Goal: Transaction & Acquisition: Purchase product/service

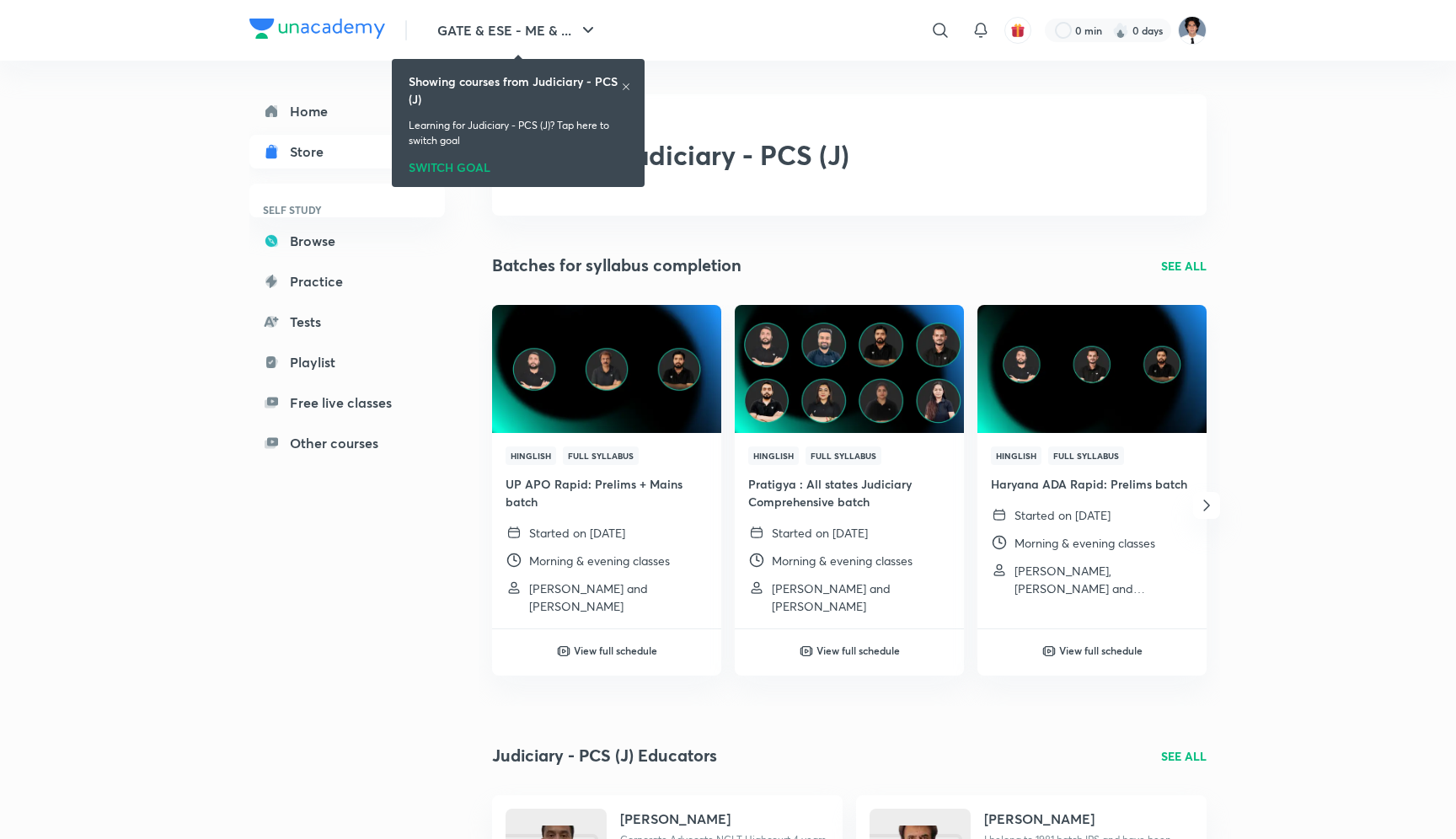
click at [301, 151] on div "Store" at bounding box center [311, 150] width 44 height 20
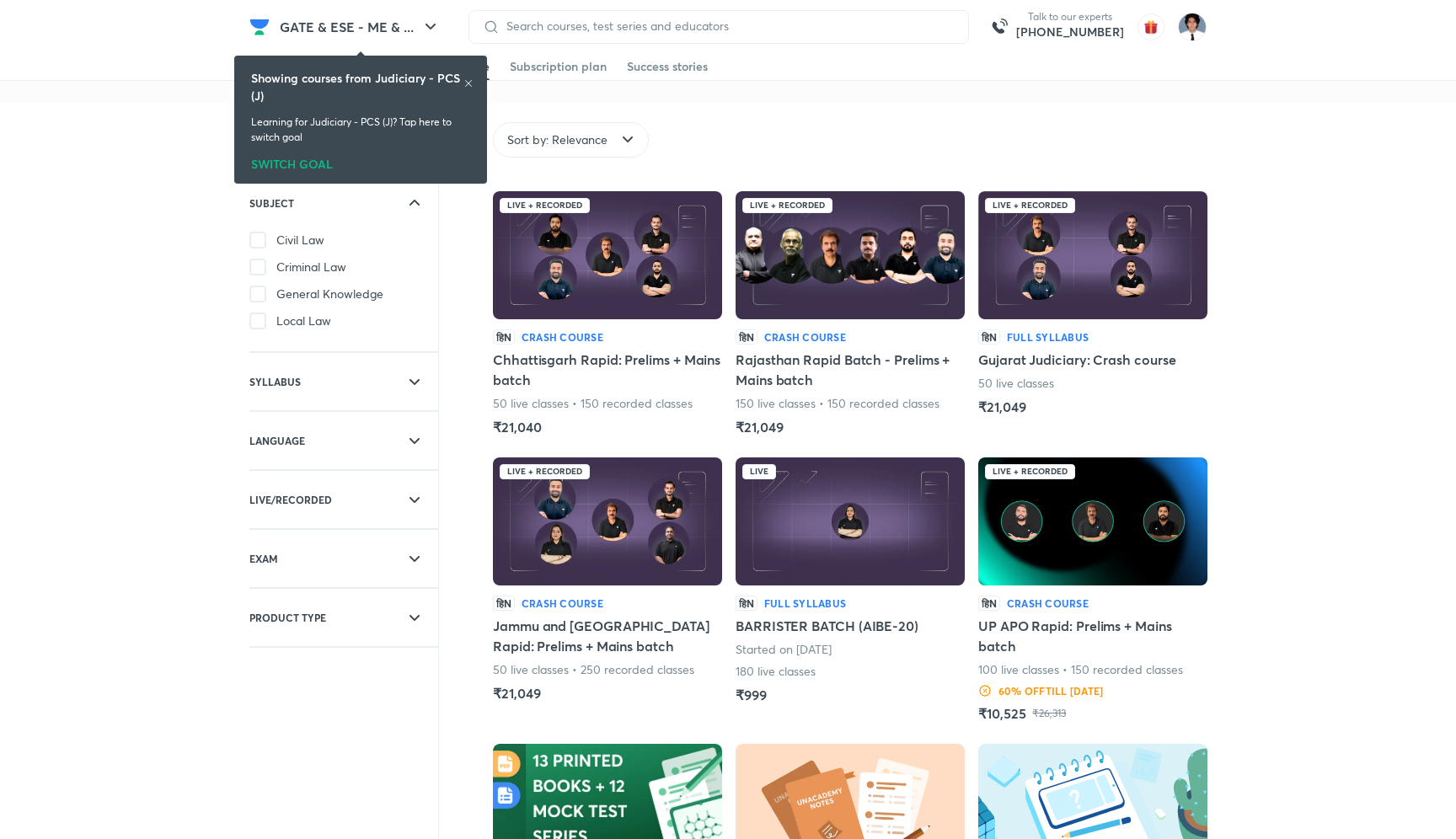
click at [808, 521] on img at bounding box center [850, 521] width 229 height 128
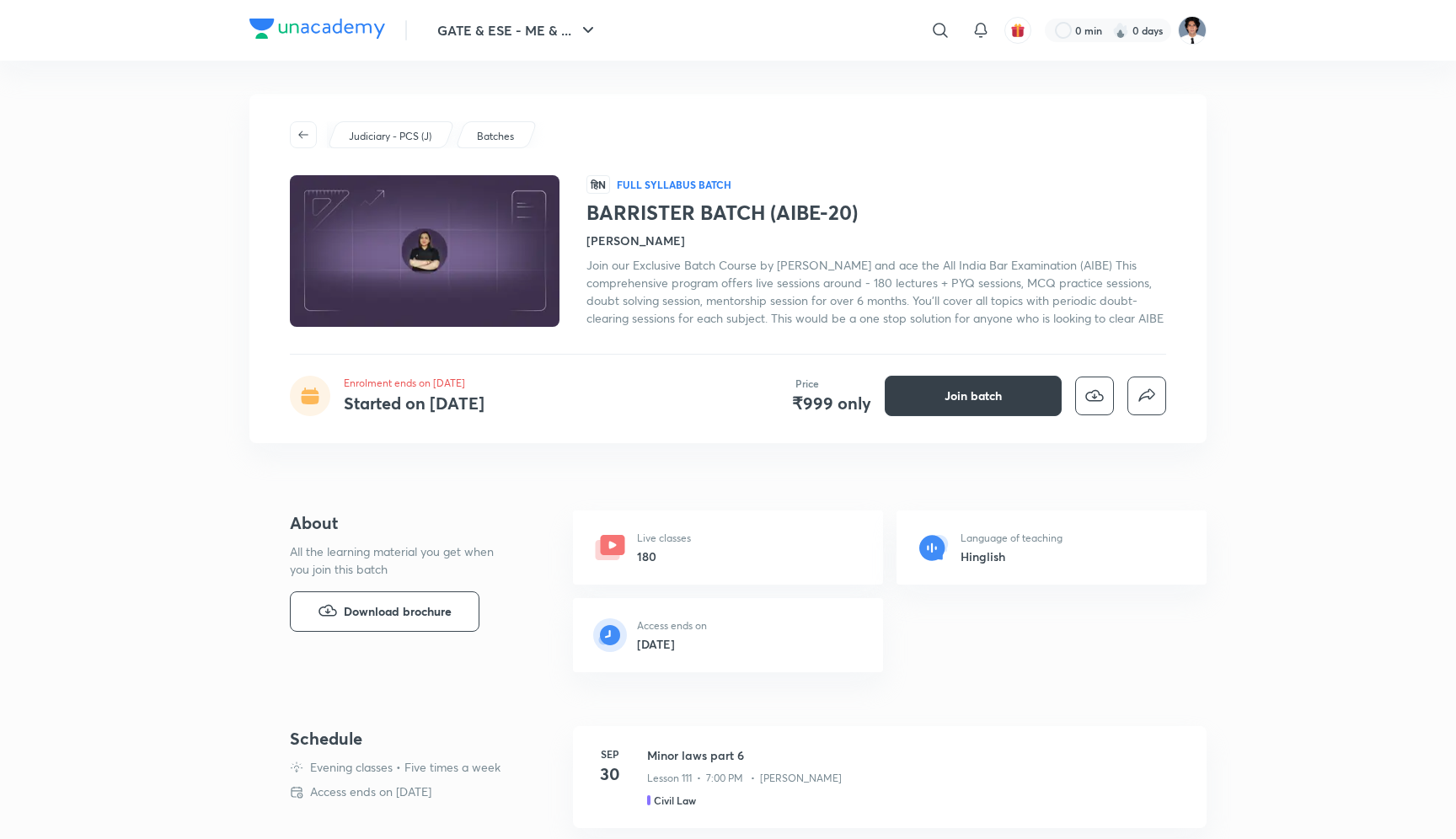
click at [993, 404] on span "Join batch" at bounding box center [973, 396] width 57 height 17
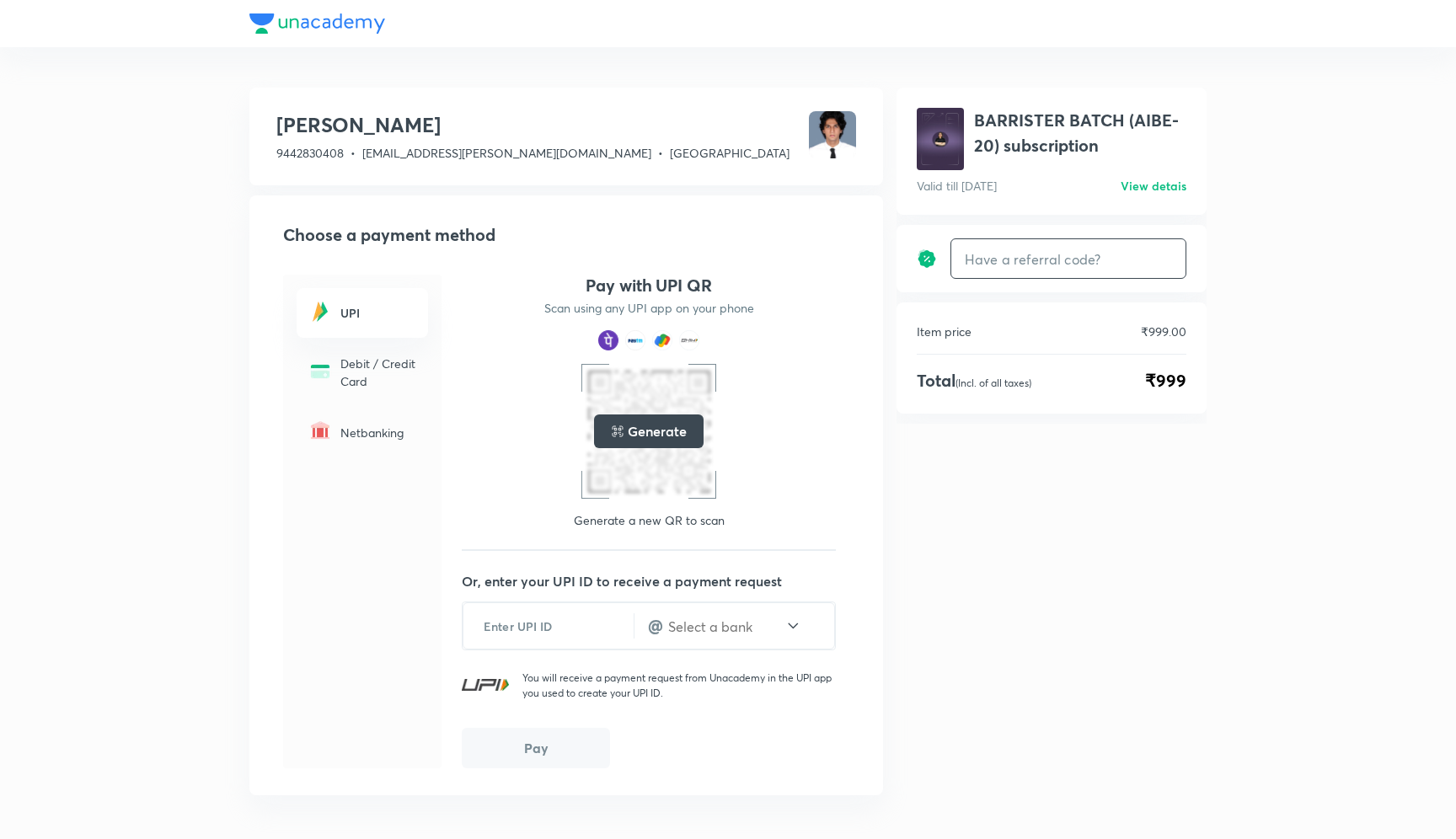
click at [1035, 275] on input "text" at bounding box center [1068, 259] width 234 height 40
type input "APU"
